Goal: Transaction & Acquisition: Purchase product/service

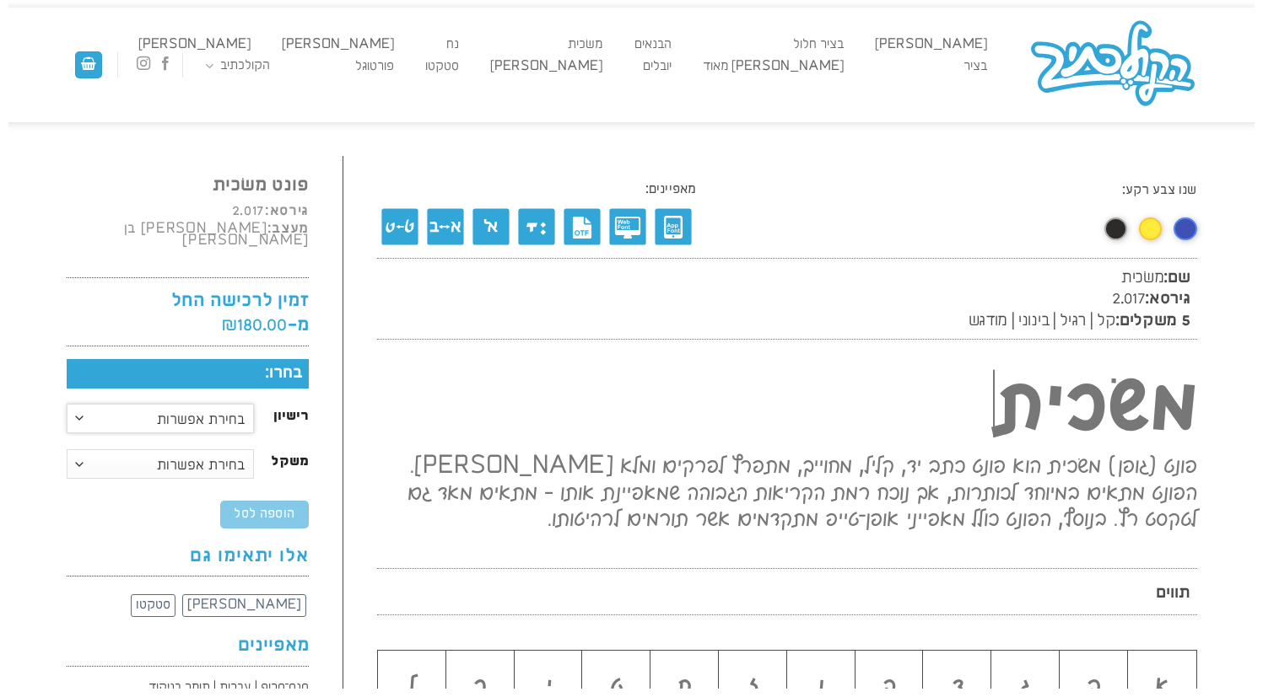
click at [159, 412] on select "בחירת אפשרות רישיון דסקטופ רישיון וובפונט רישיון אפליקצייה" at bounding box center [161, 419] width 188 height 30
click at [121, 457] on select "בחירת אפשרות קל רגיל בינוני מודגש משפחה מלאה" at bounding box center [161, 465] width 188 height 30
click at [214, 404] on select "בחירת אפשרות רישיון דסקטופ רישיון וובפונט רישיון אפליקצייה" at bounding box center [161, 419] width 188 height 30
click at [67, 404] on select "בחירת אפשרות רישיון דסקטופ רישיון וובפונט רישיון אפליקצייה" at bounding box center [161, 419] width 188 height 30
select select "רישיון דסקטופ"
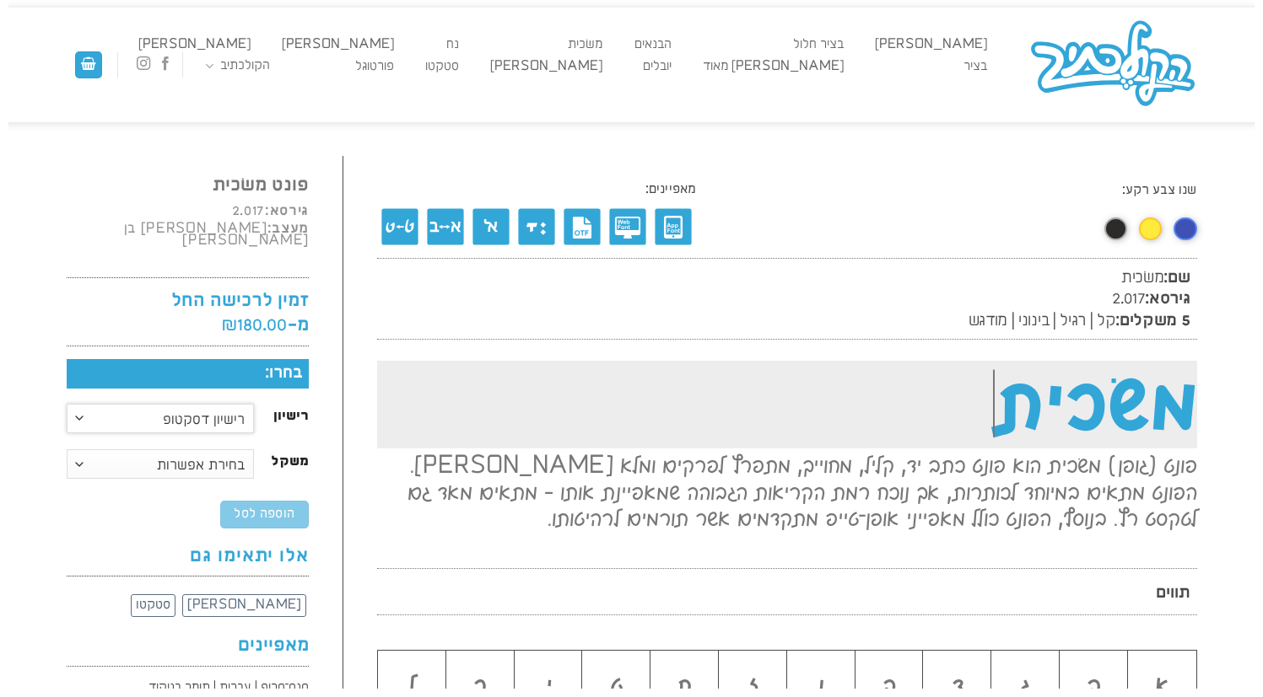
scroll to position [1, 0]
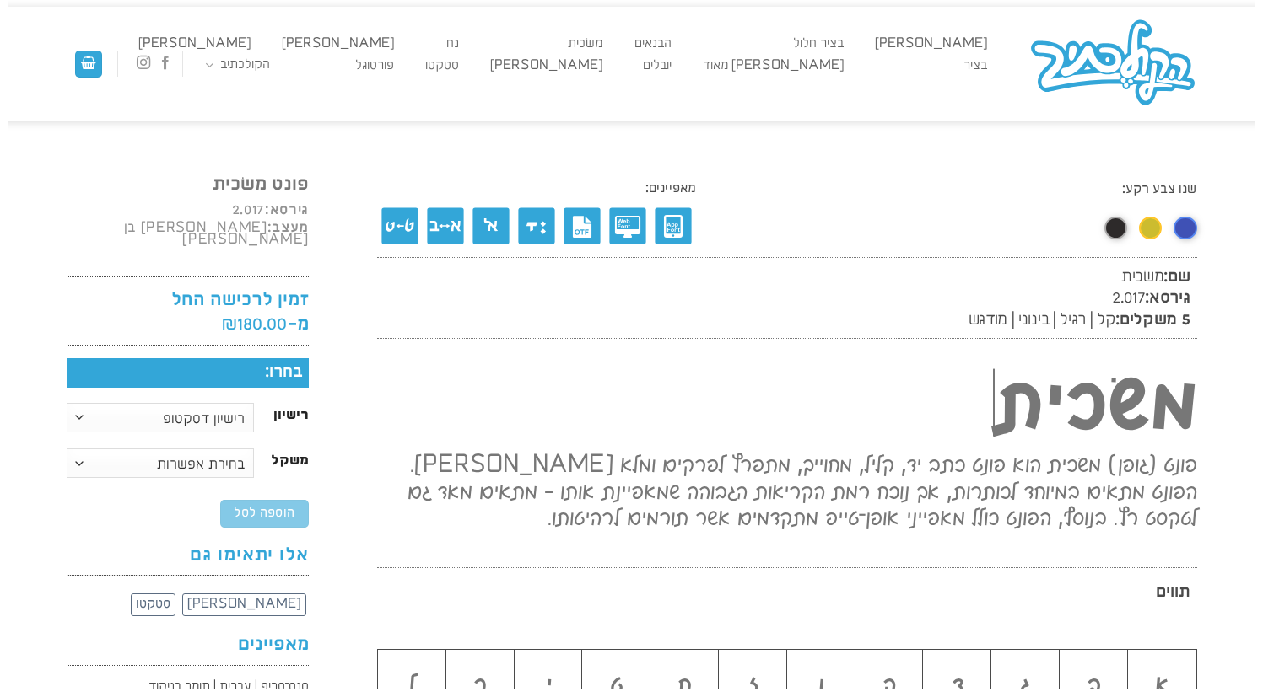
click at [1155, 229] on link at bounding box center [1150, 228] width 22 height 22
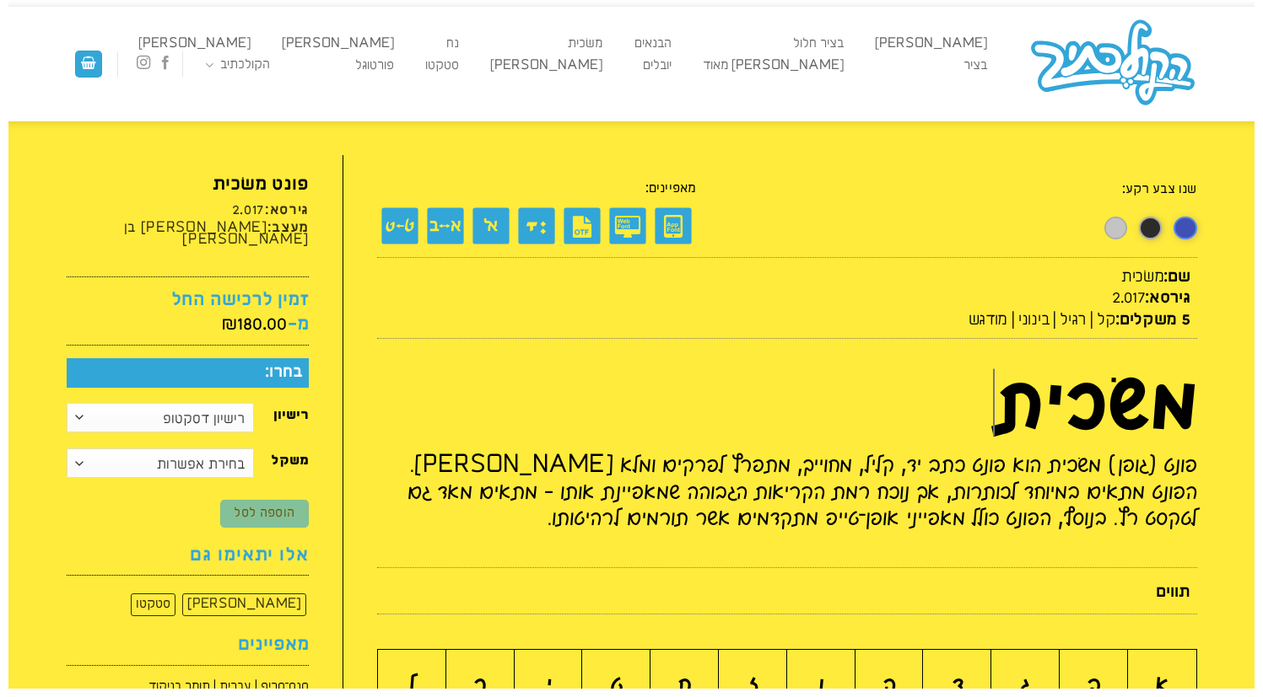
click at [1109, 230] on link at bounding box center [1115, 228] width 21 height 21
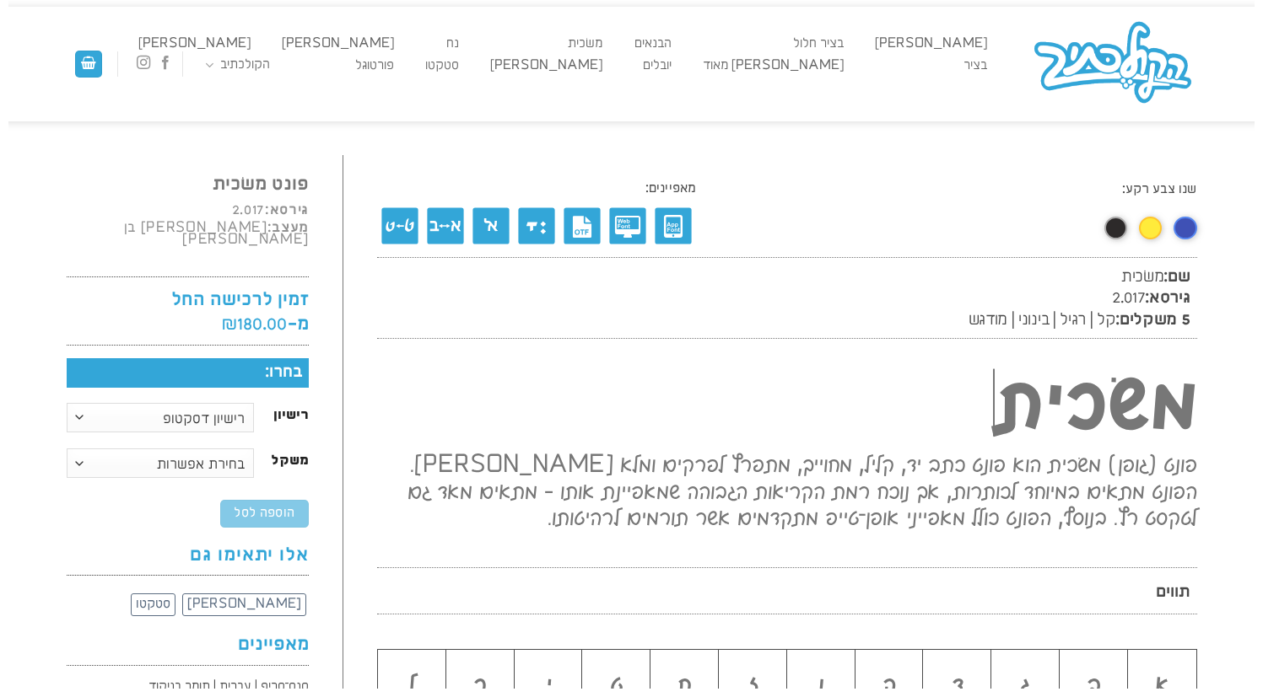
click at [1091, 93] on img at bounding box center [1112, 64] width 169 height 91
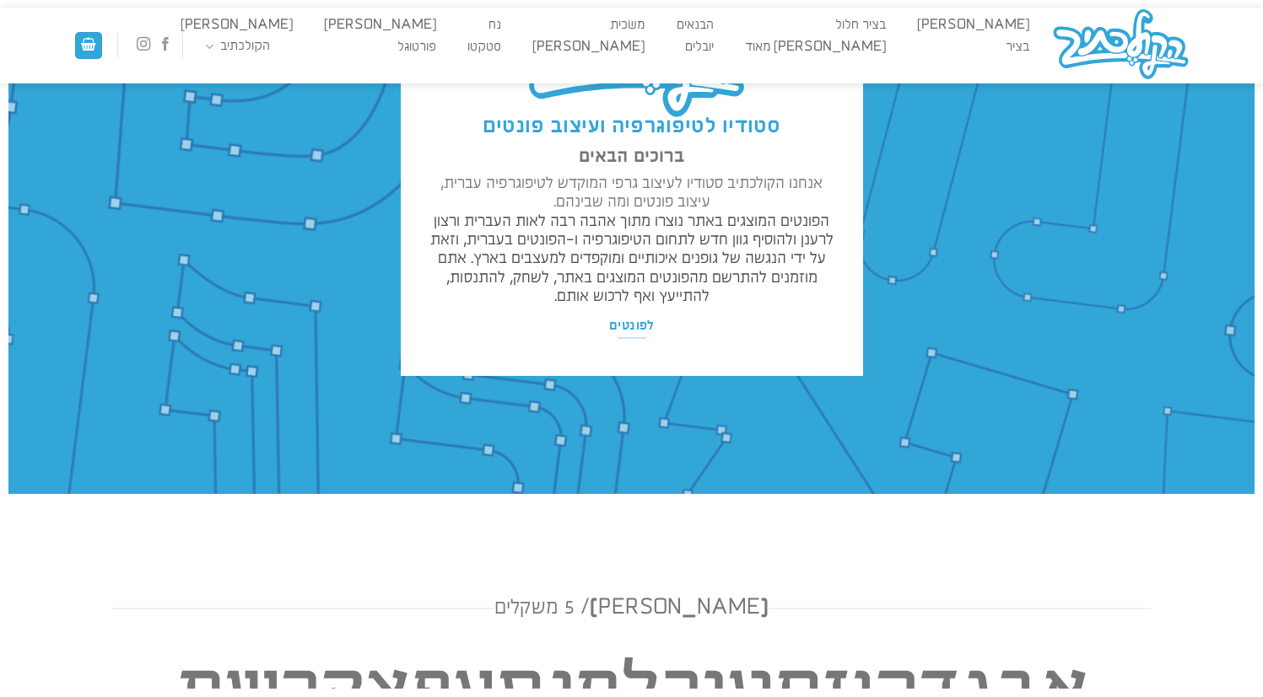
scroll to position [84, 0]
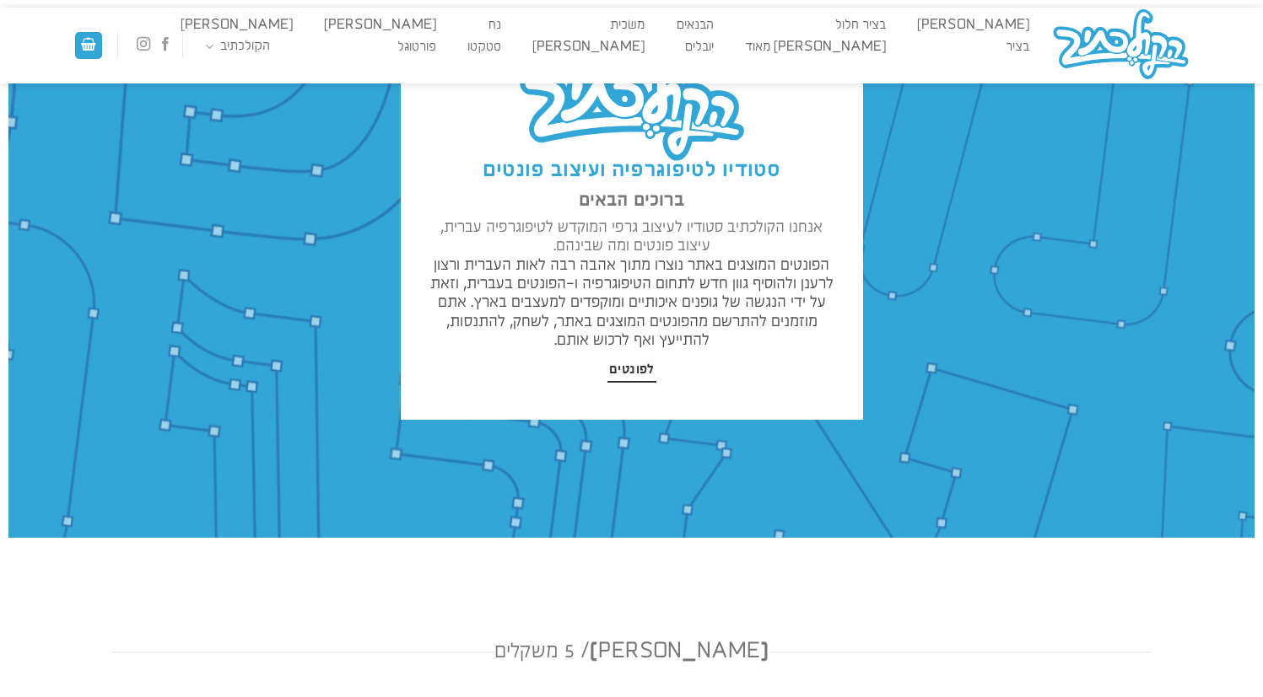
click at [633, 374] on span "לפונטים" at bounding box center [632, 370] width 46 height 17
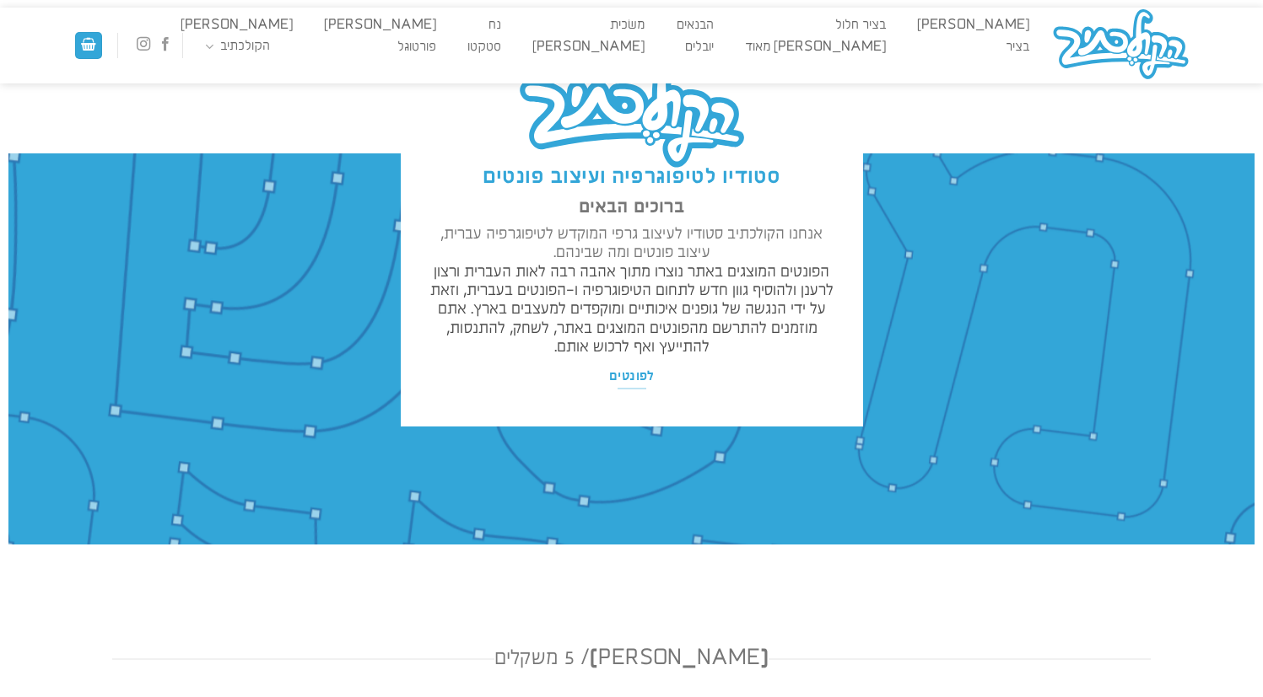
scroll to position [0, 0]
